Goal: Transaction & Acquisition: Purchase product/service

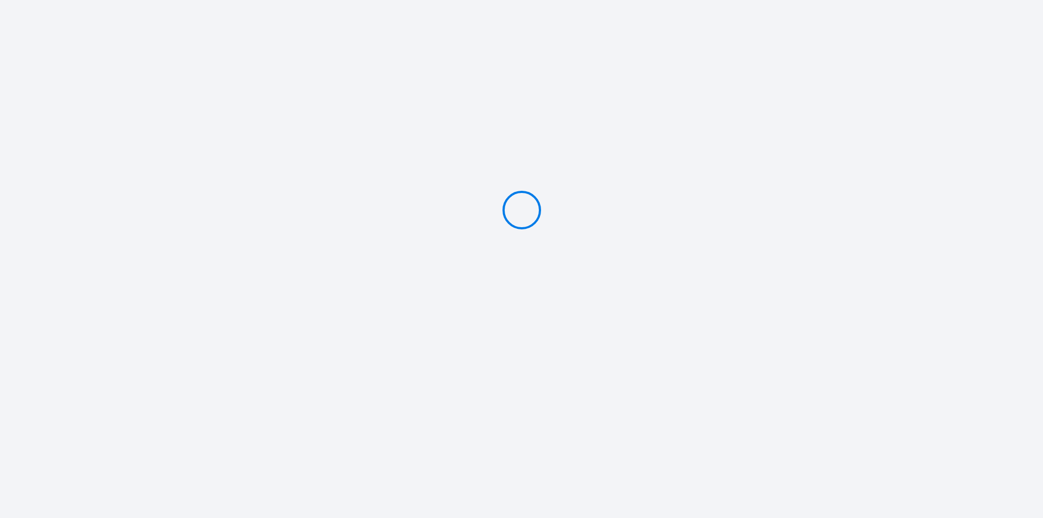
type input "Deposit 1200 [PERSON_NAME]"
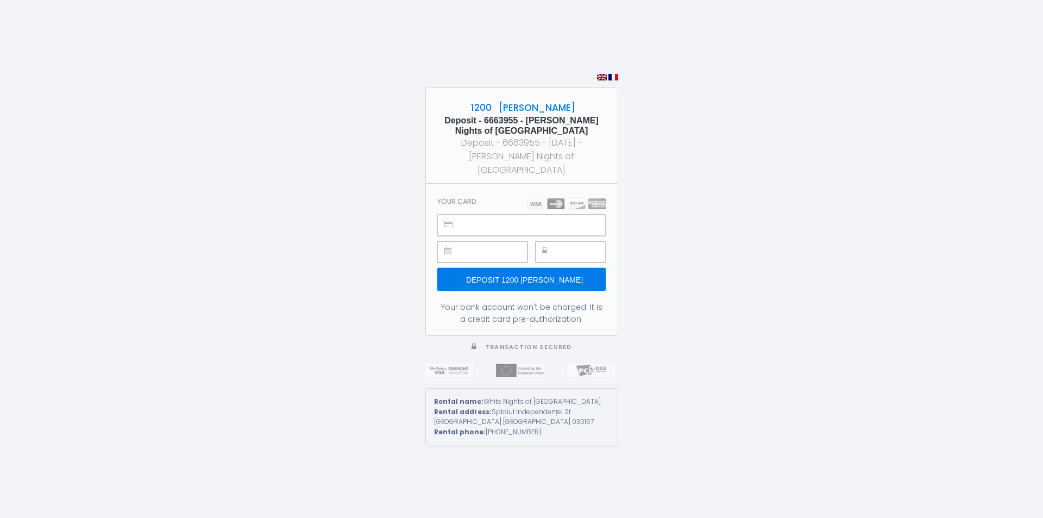
click at [541, 281] on input "Deposit 1200 [PERSON_NAME]" at bounding box center [521, 279] width 168 height 23
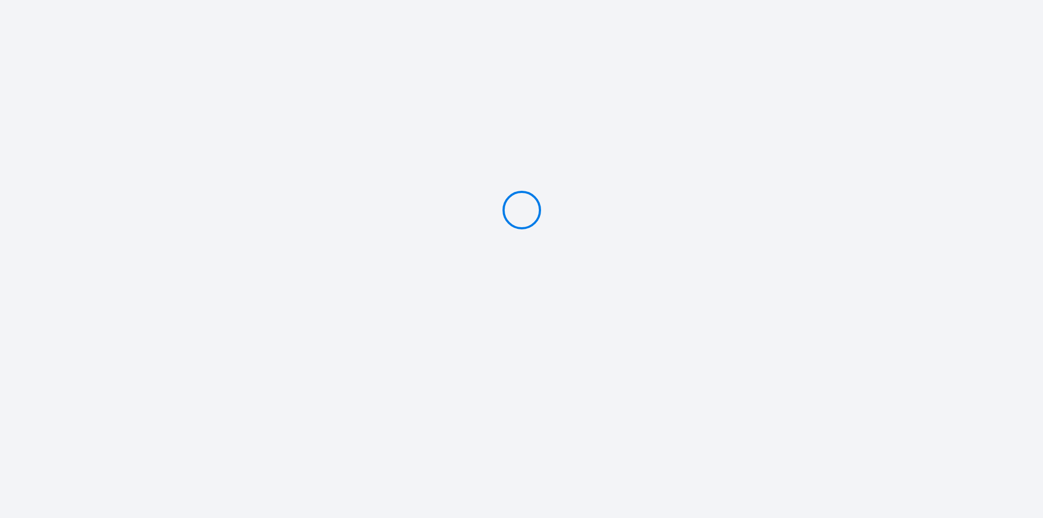
type input "Deposit 1200 [PERSON_NAME]"
